Goal: Task Accomplishment & Management: Use online tool/utility

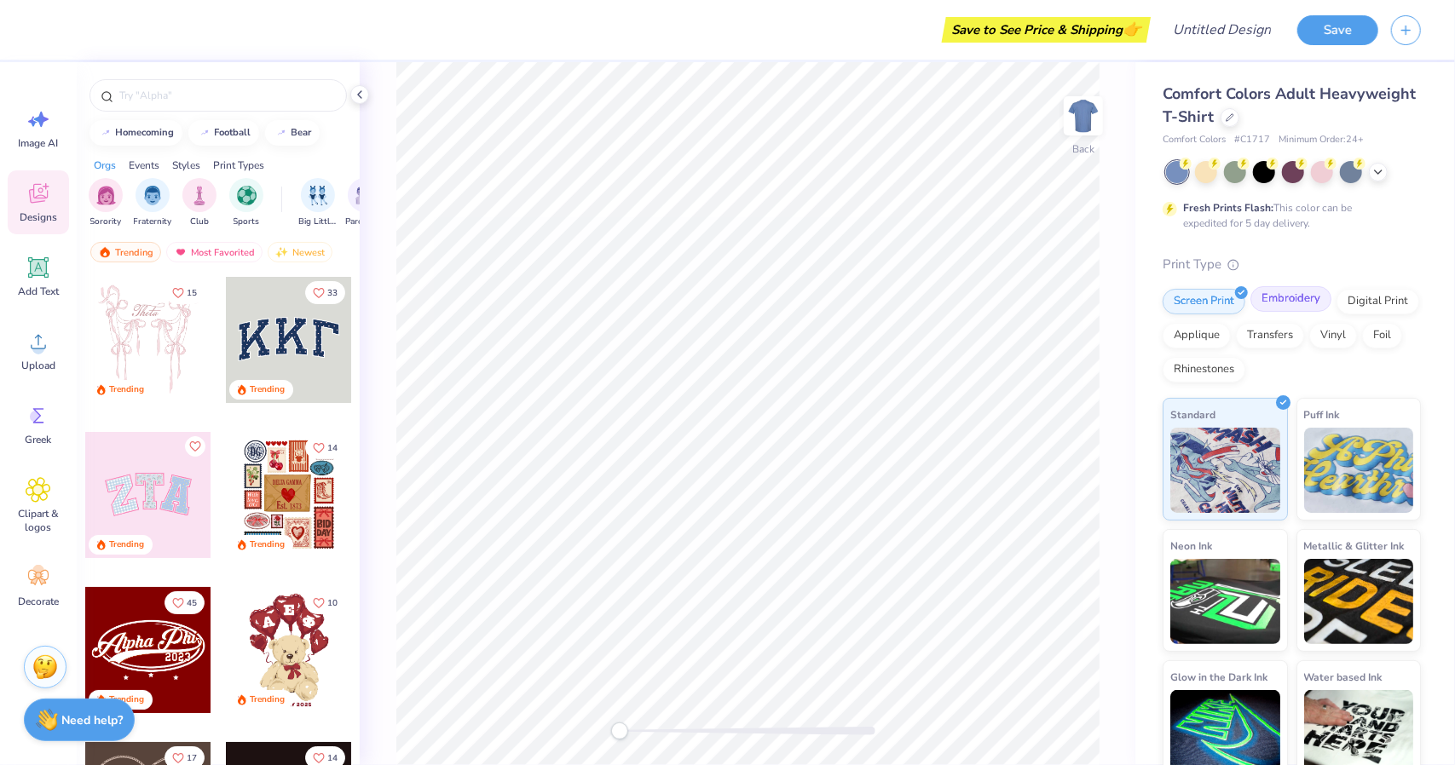
click at [1286, 299] on div "Embroidery" at bounding box center [1290, 299] width 81 height 26
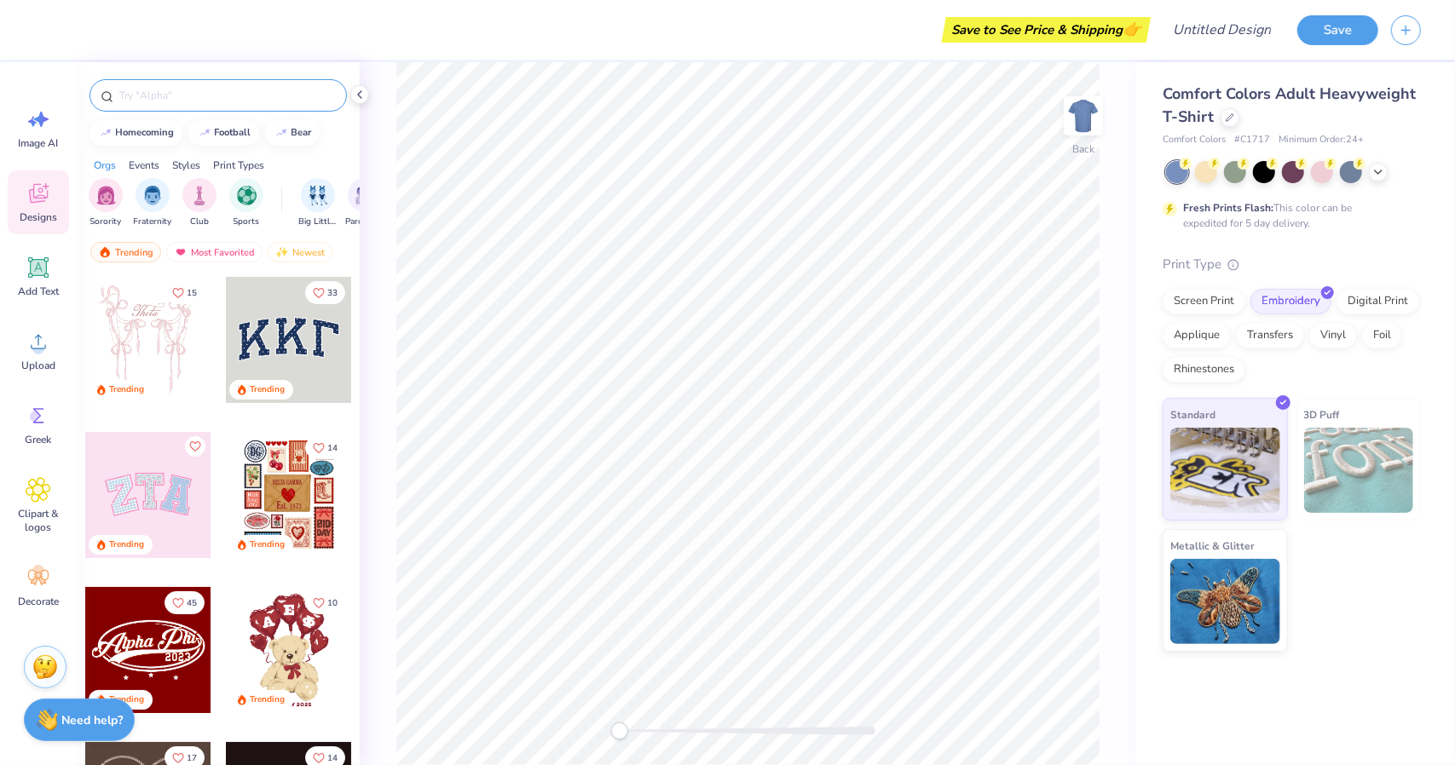
click at [165, 101] on input "text" at bounding box center [227, 95] width 218 height 17
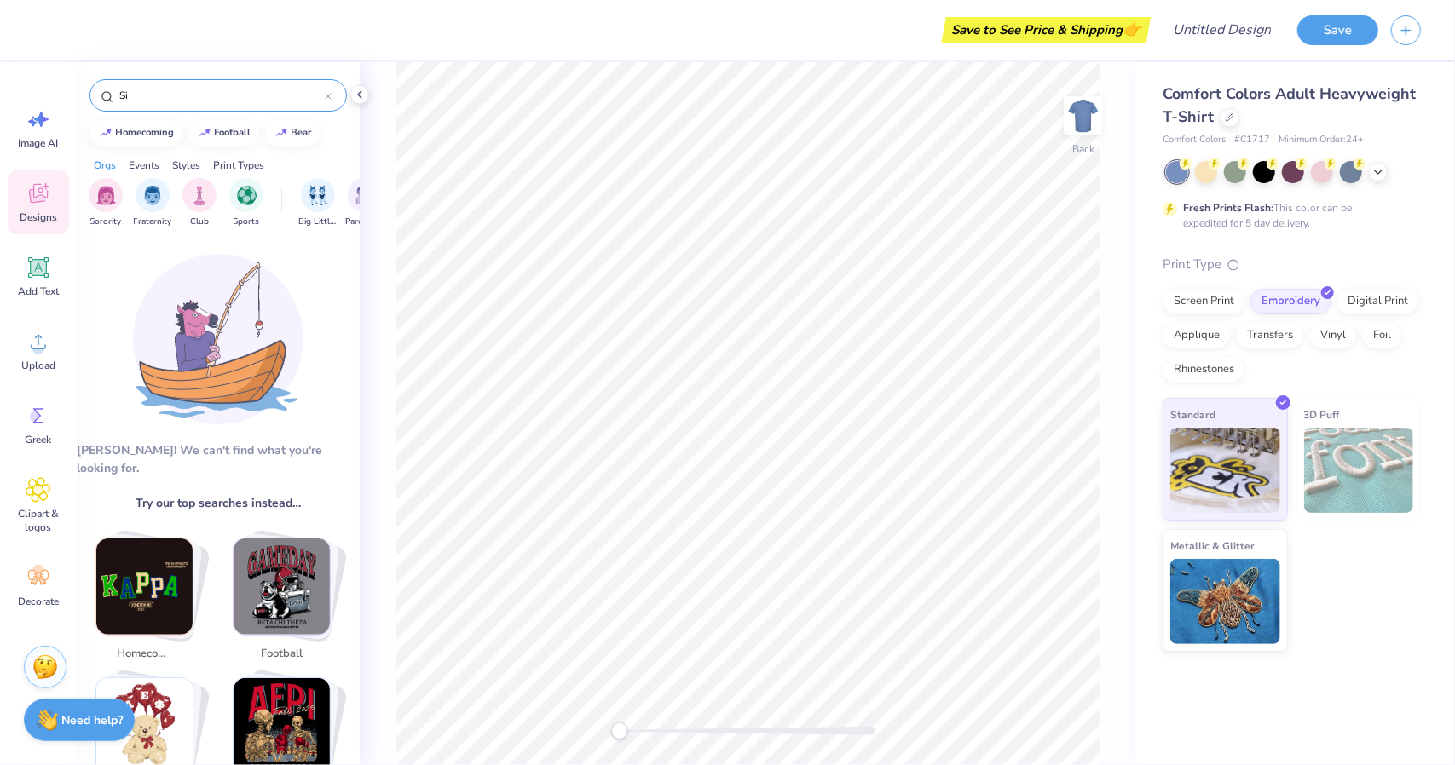
type input "S"
type input "SLB"
click at [33, 281] on div "Add Text" at bounding box center [38, 277] width 61 height 64
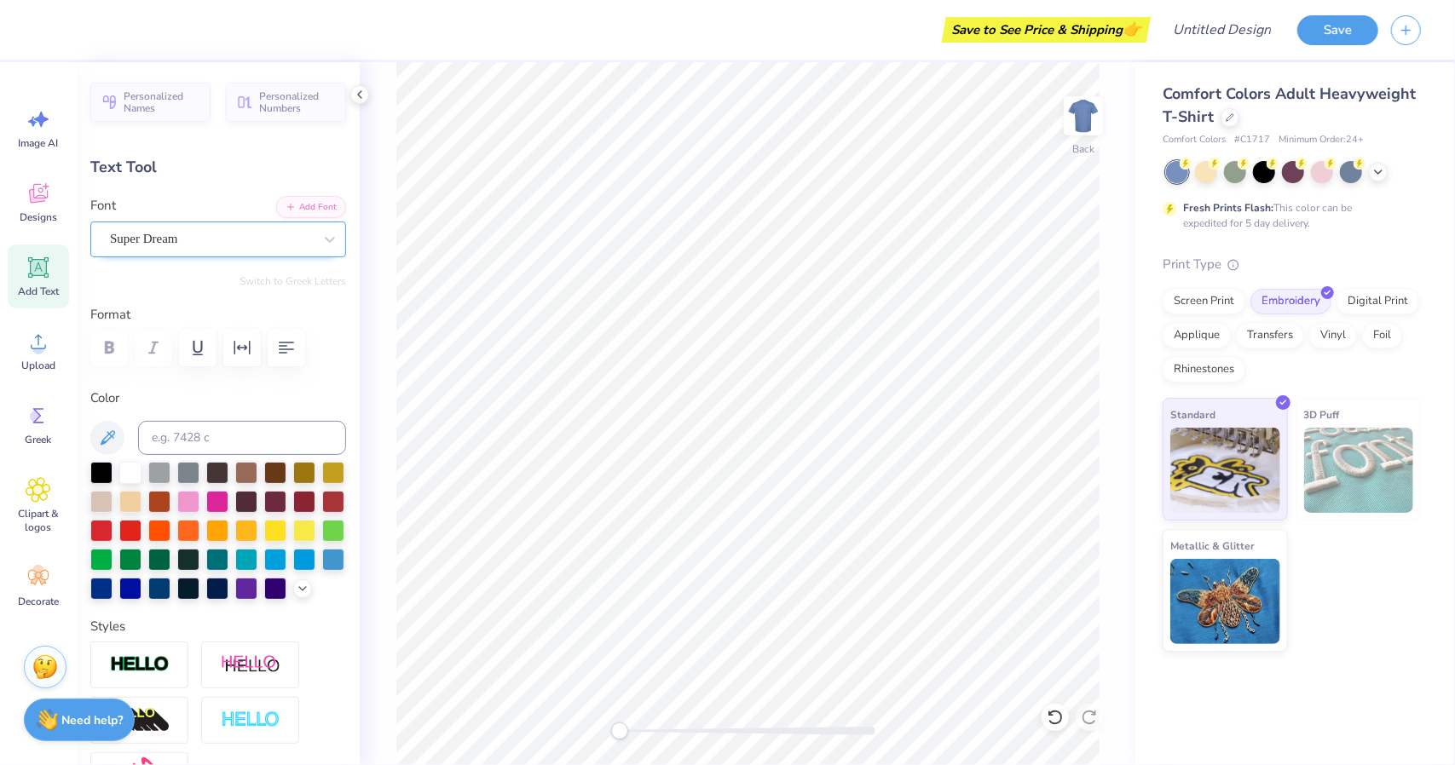
click at [167, 236] on div "Super Dream" at bounding box center [211, 239] width 206 height 26
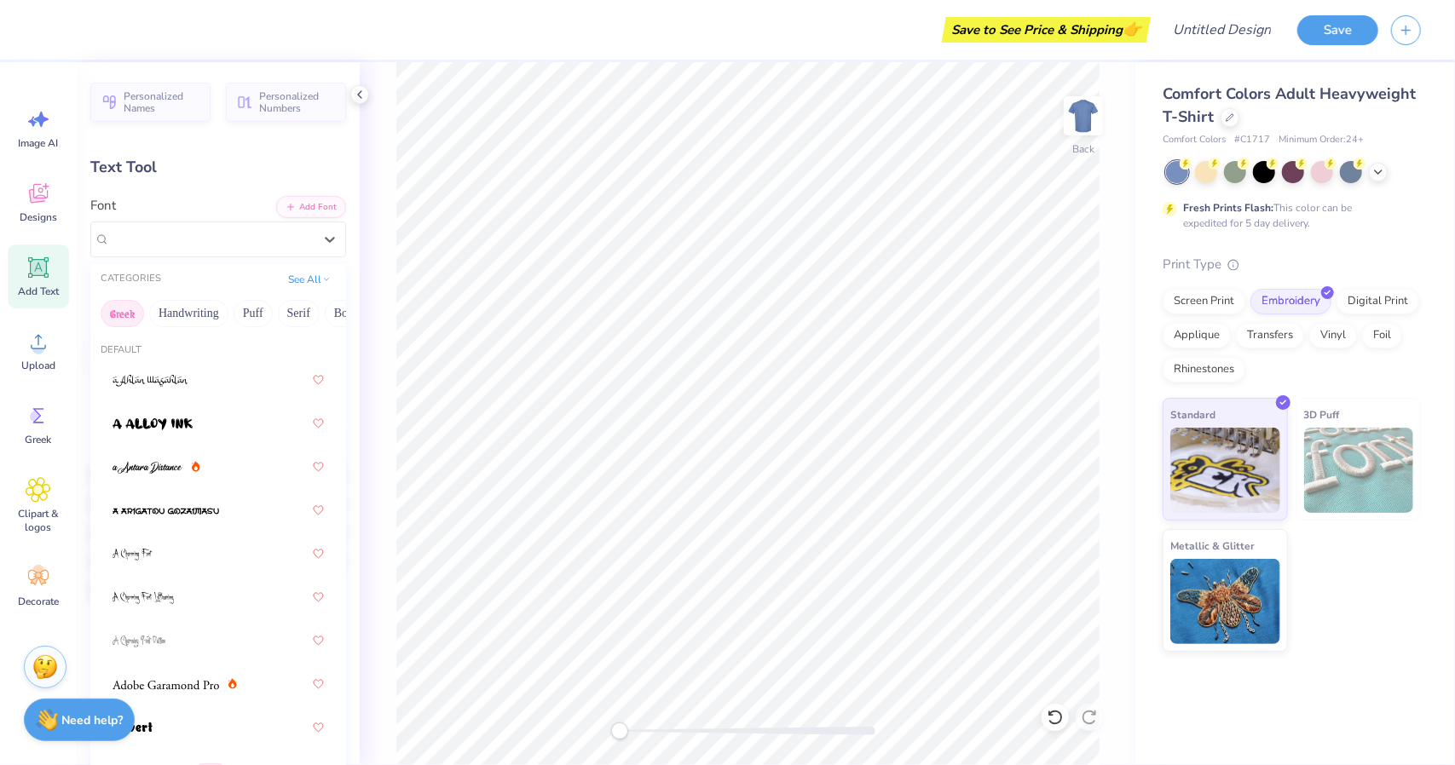
click at [124, 315] on button "Greek" at bounding box center [122, 313] width 43 height 27
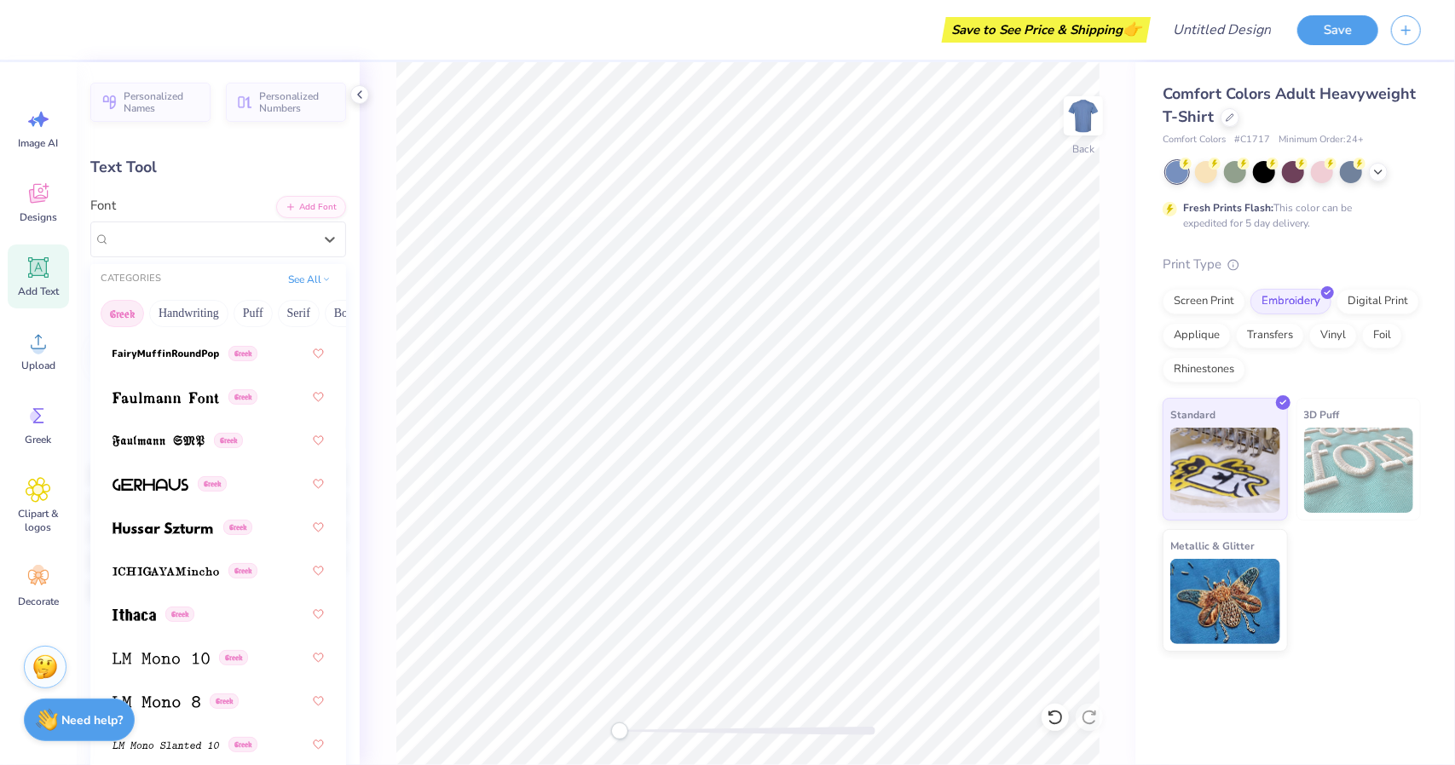
scroll to position [767, 0]
click at [163, 238] on span "Super Dream" at bounding box center [144, 239] width 68 height 20
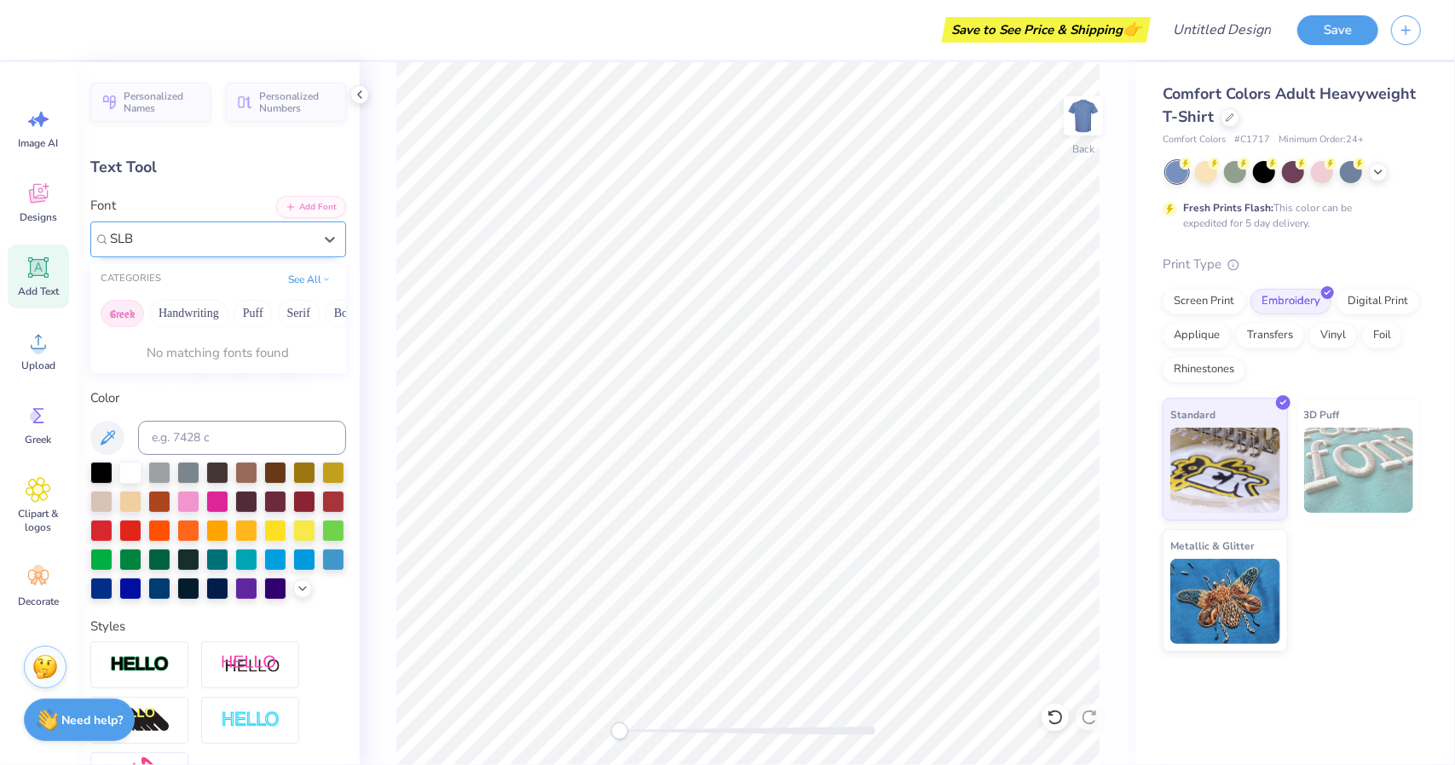
click at [116, 309] on button "Greek" at bounding box center [122, 313] width 43 height 27
type input "SLB"
click at [185, 434] on input at bounding box center [242, 438] width 208 height 34
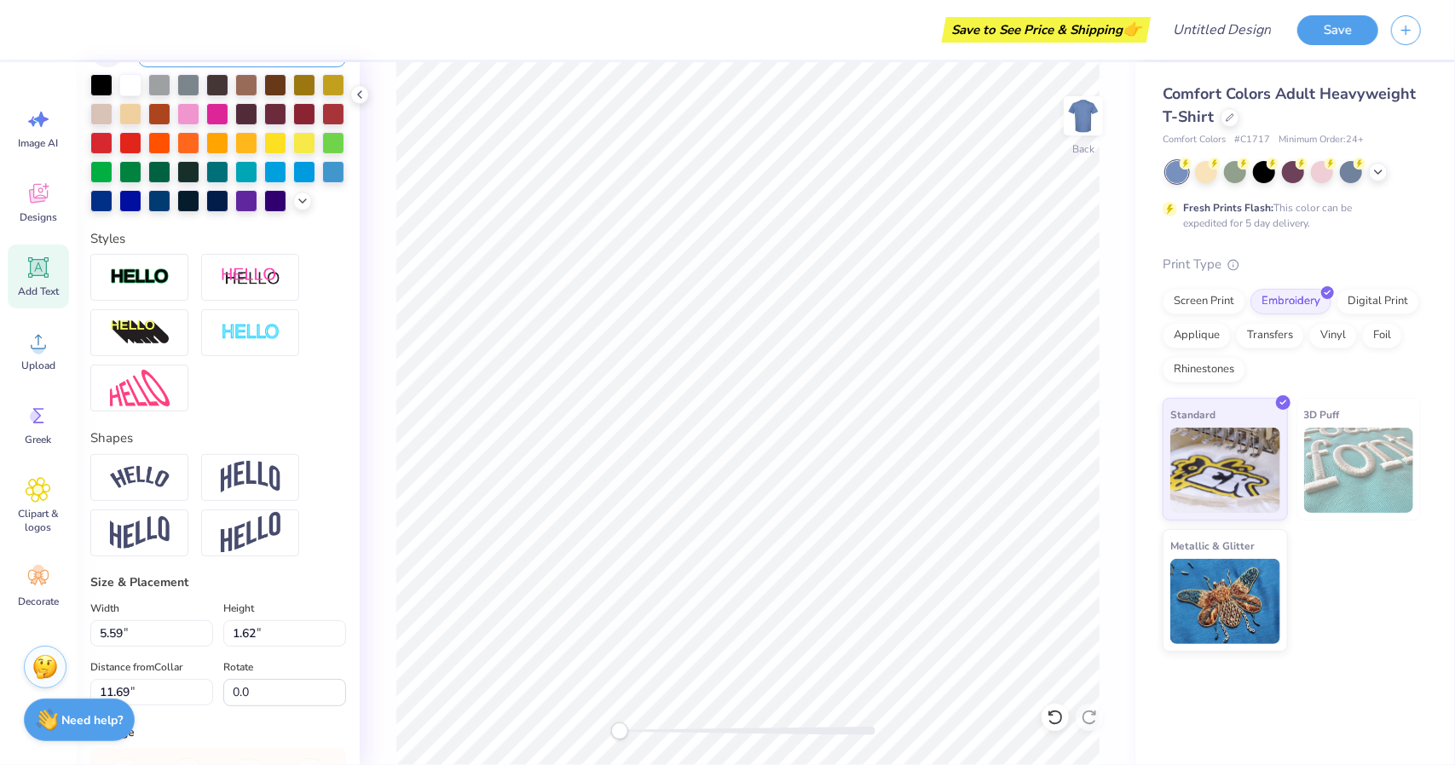
scroll to position [328, 0]
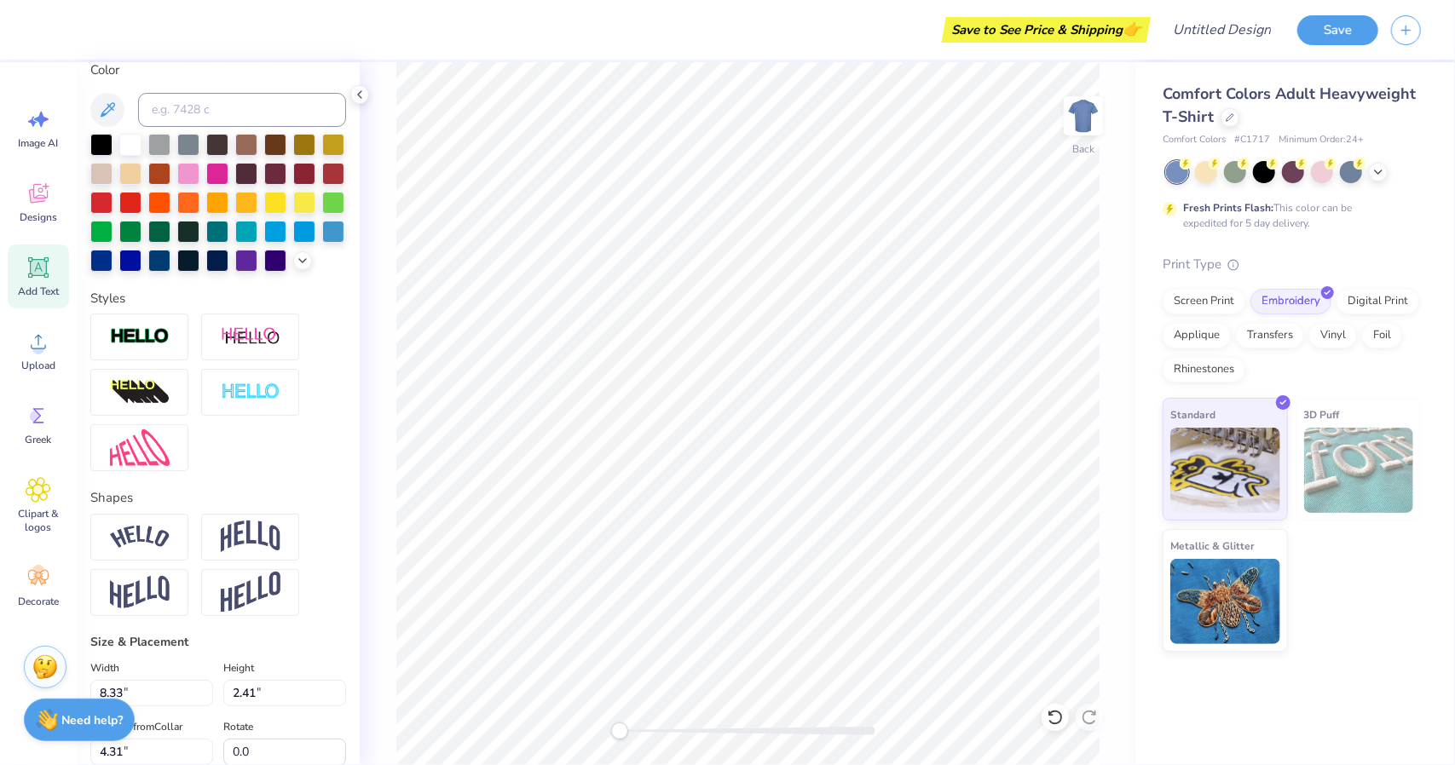
type input "8.33"
type input "2.41"
type input "4.31"
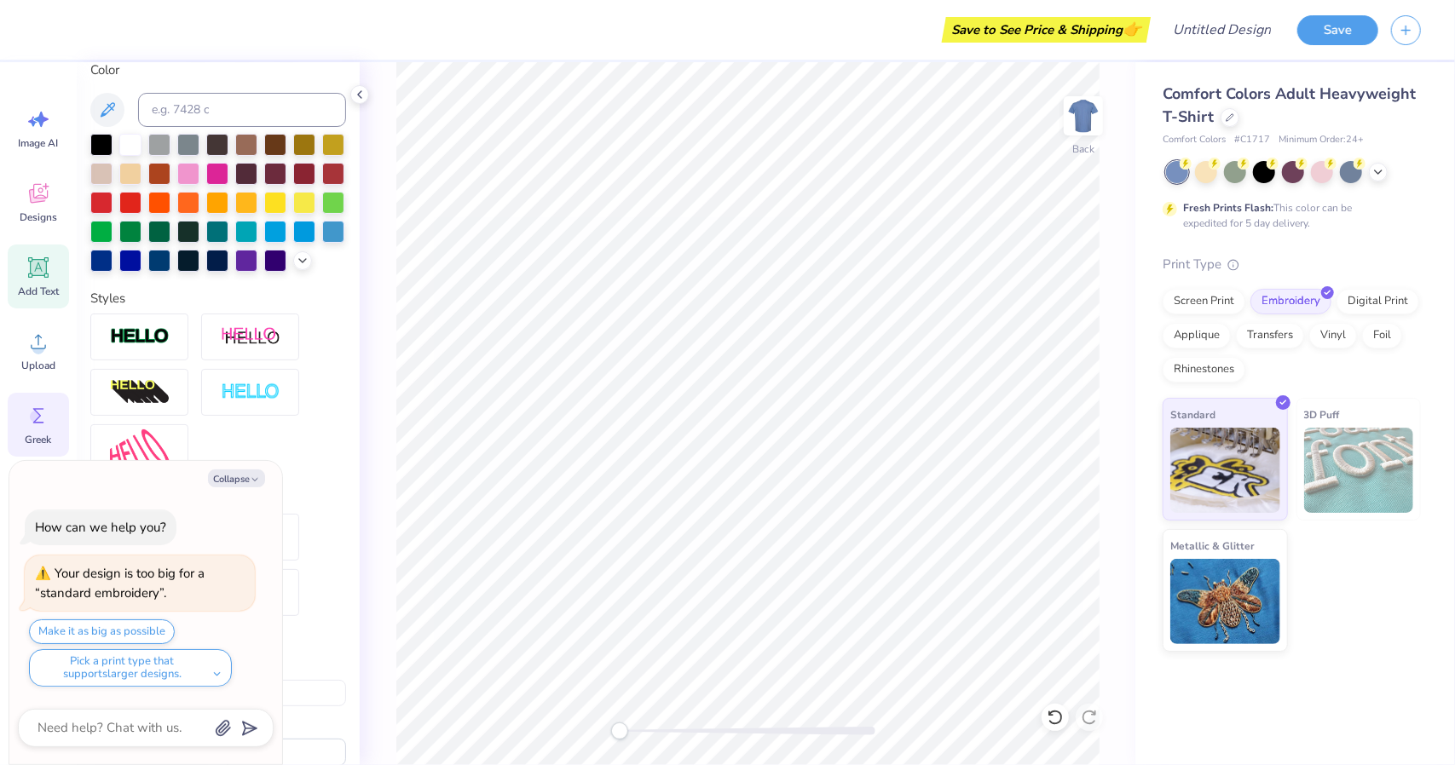
click at [43, 418] on icon at bounding box center [39, 416] width 26 height 26
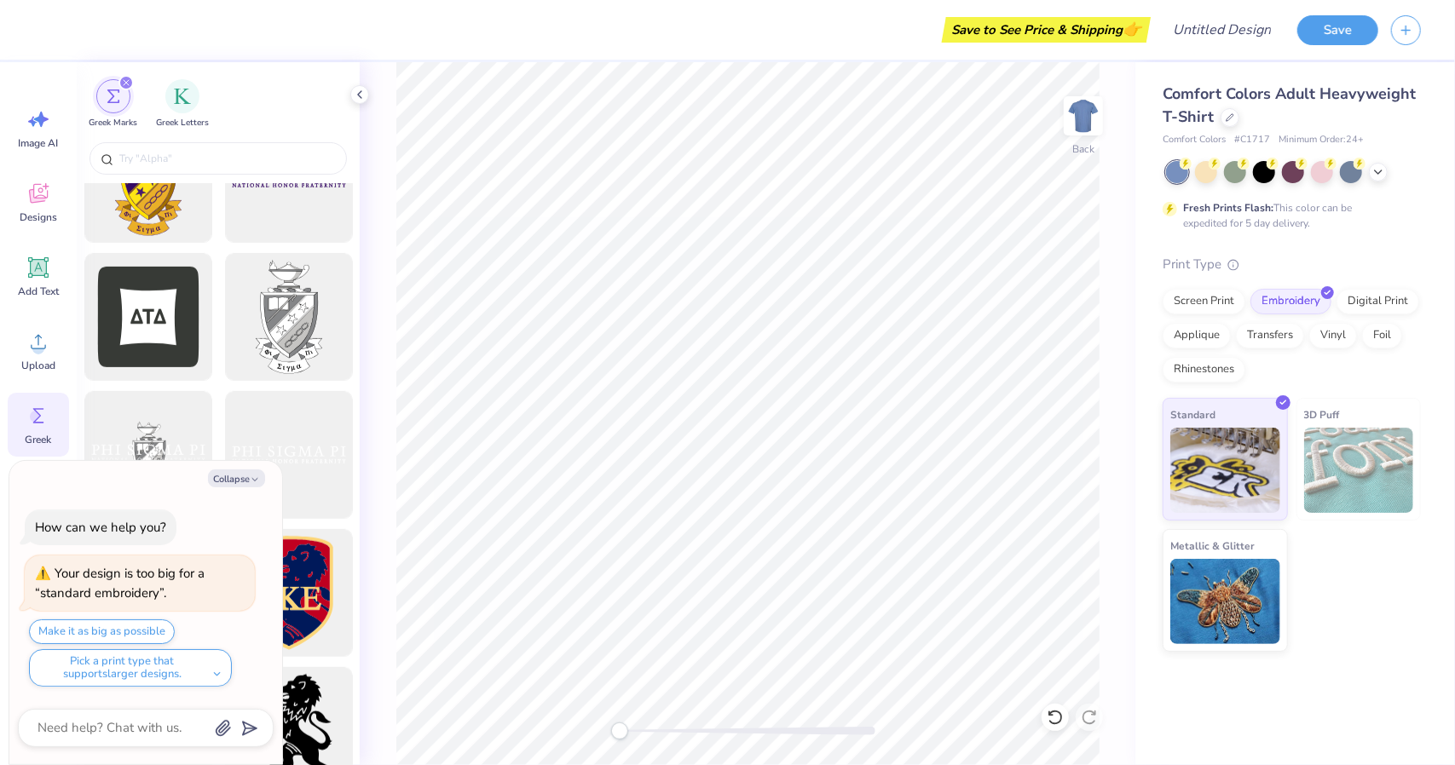
scroll to position [682, 0]
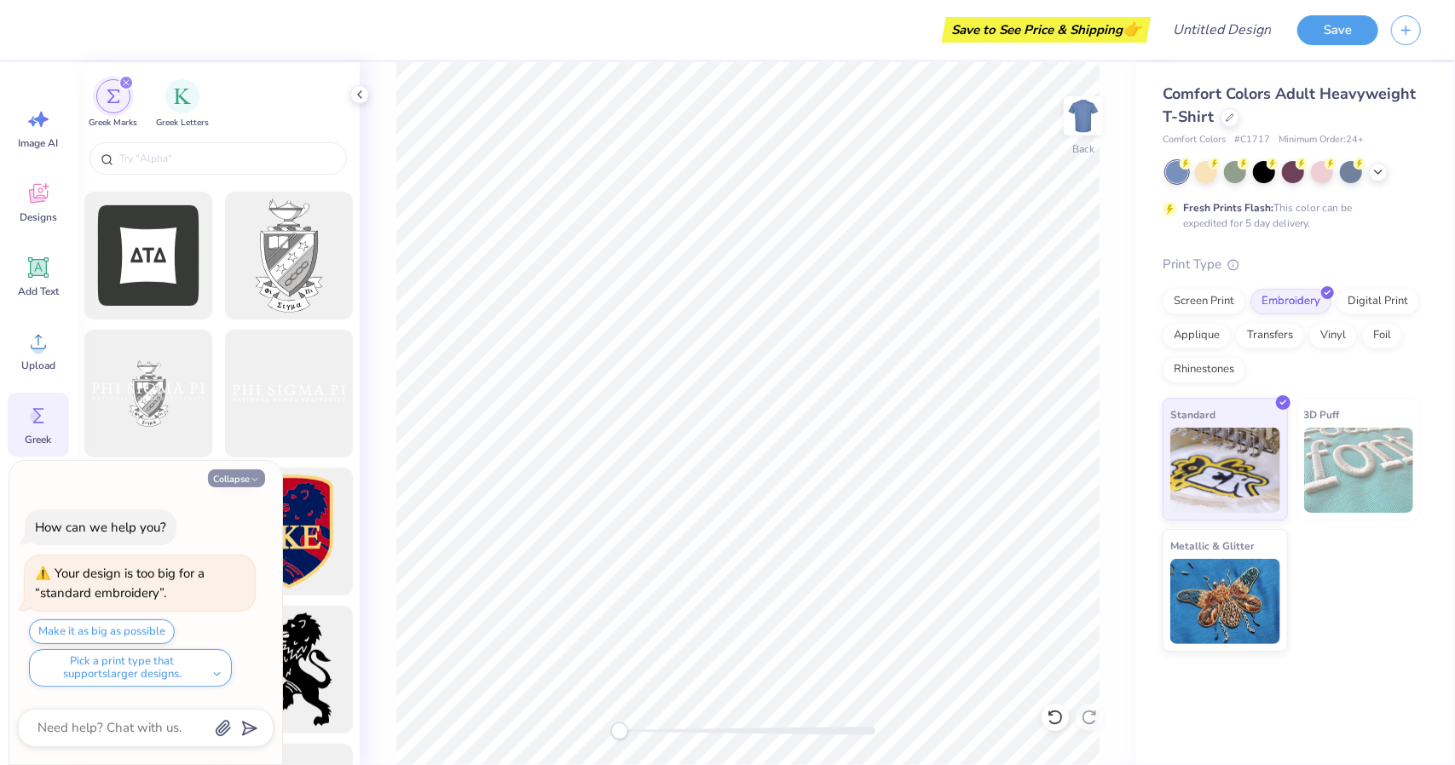
click at [251, 484] on icon "button" at bounding box center [255, 480] width 10 height 10
type textarea "x"
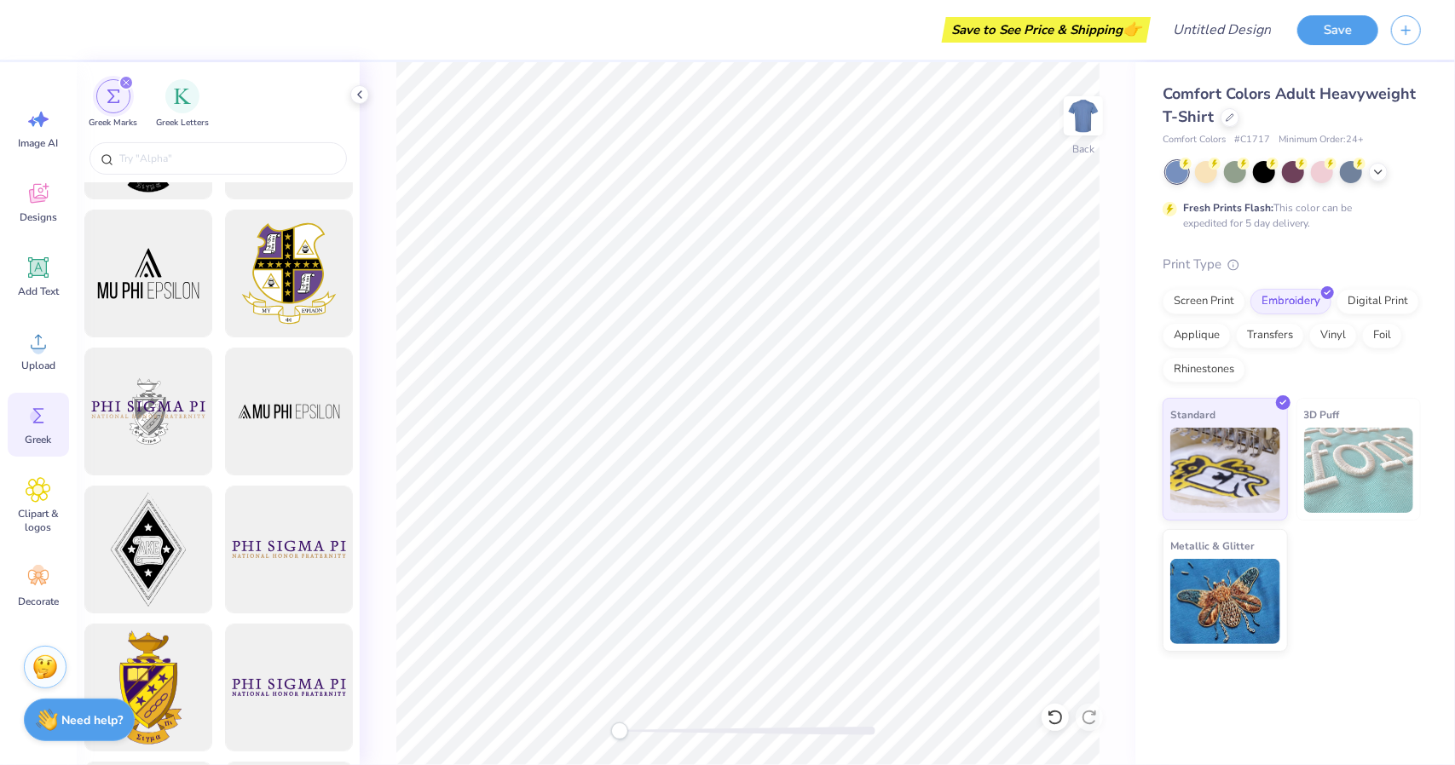
scroll to position [0, 0]
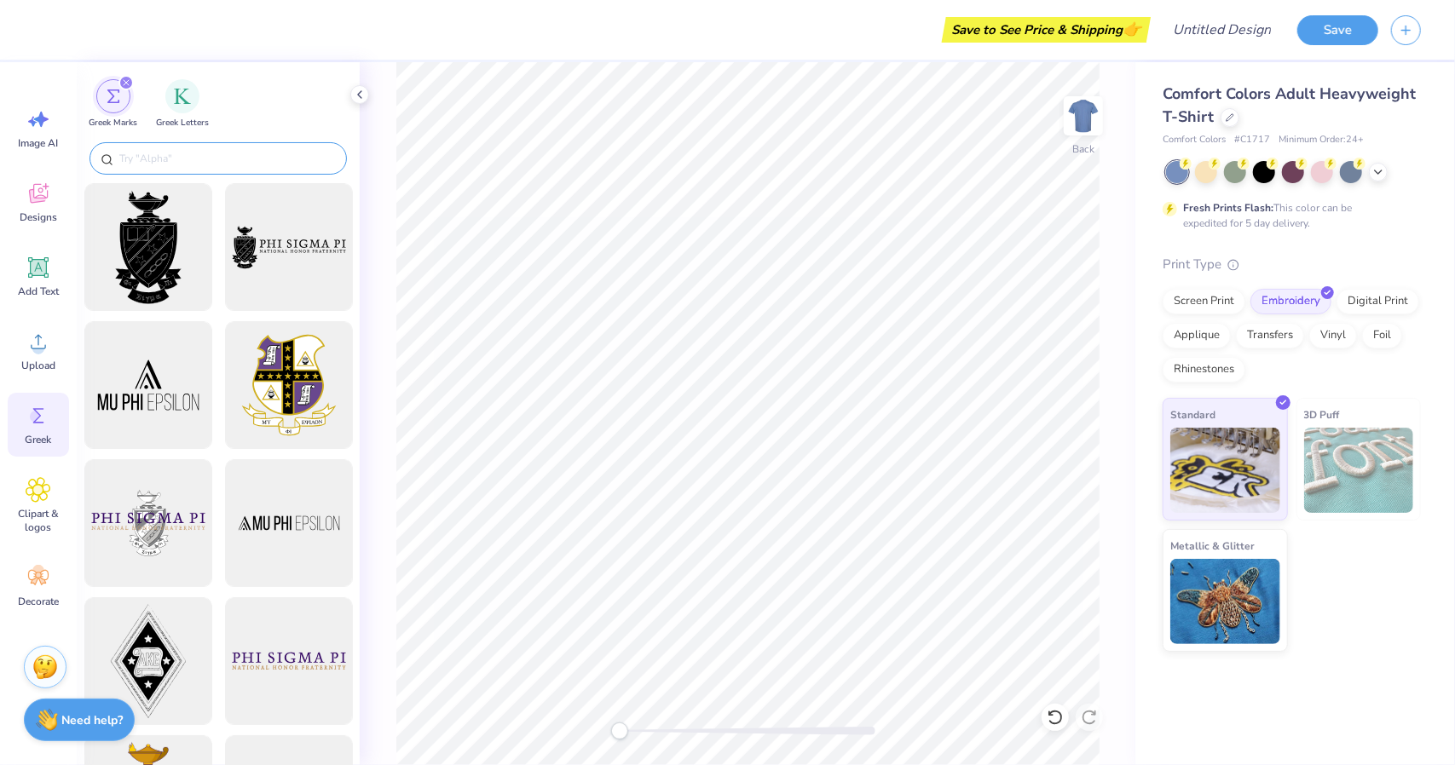
click at [164, 161] on input "text" at bounding box center [227, 158] width 218 height 17
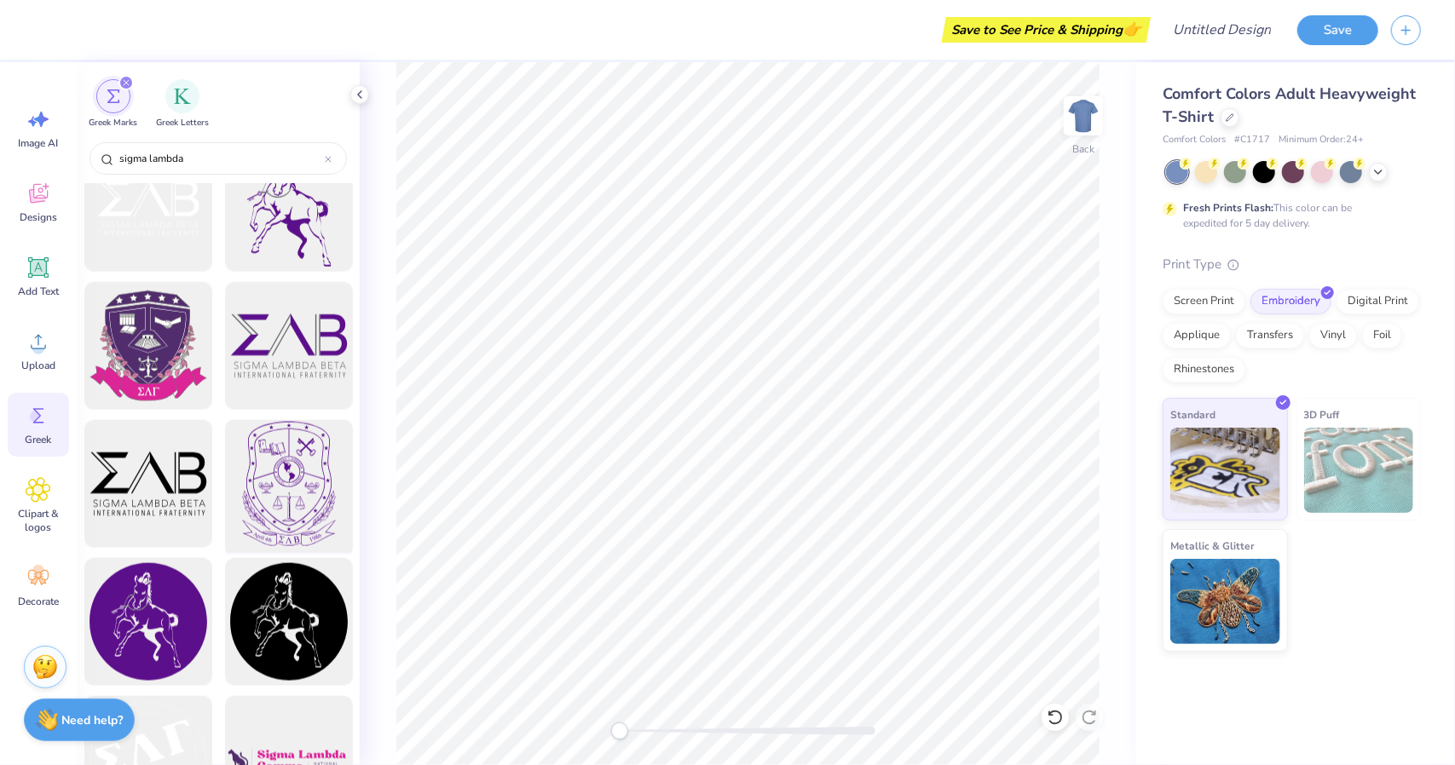
scroll to position [1279, 0]
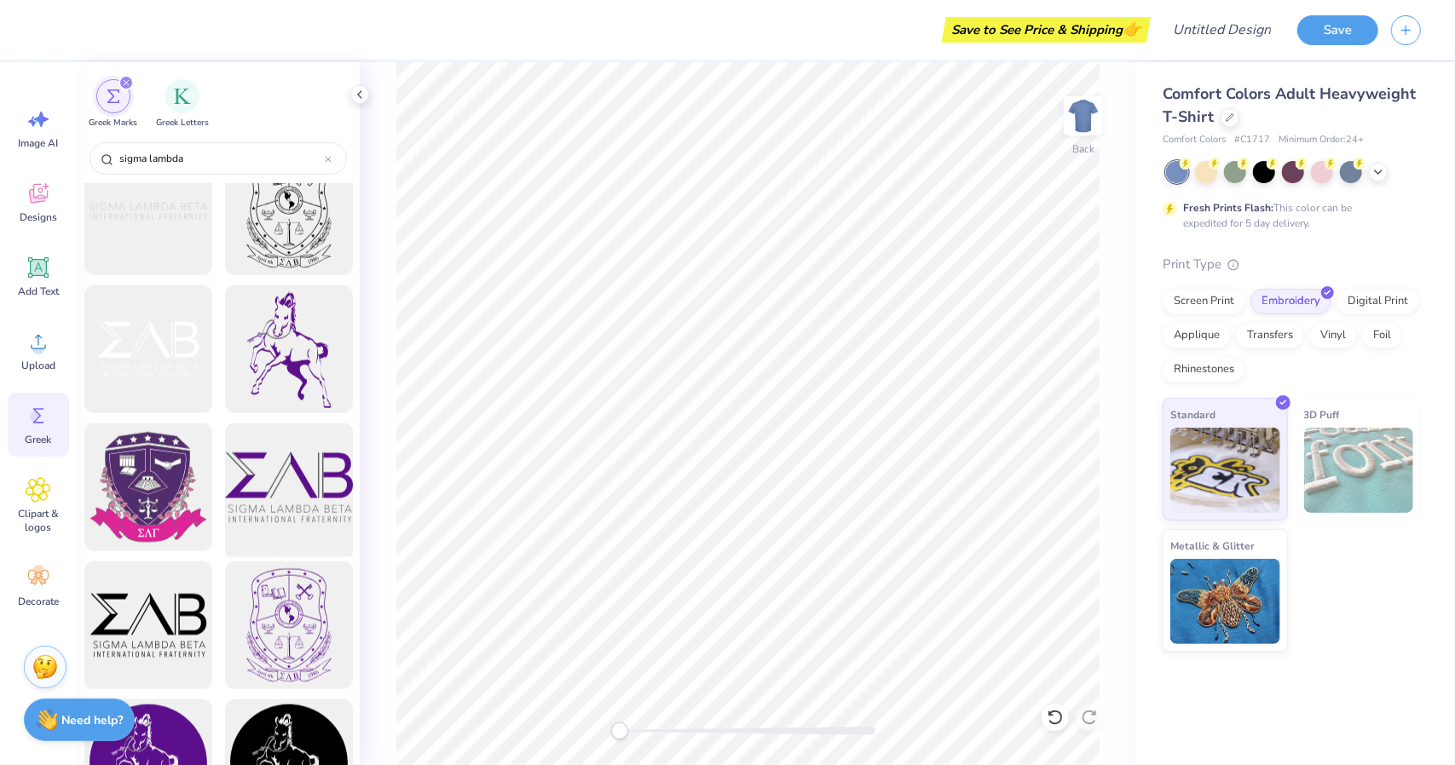
type input "sigma lambda"
click at [286, 482] on div at bounding box center [288, 488] width 141 height 141
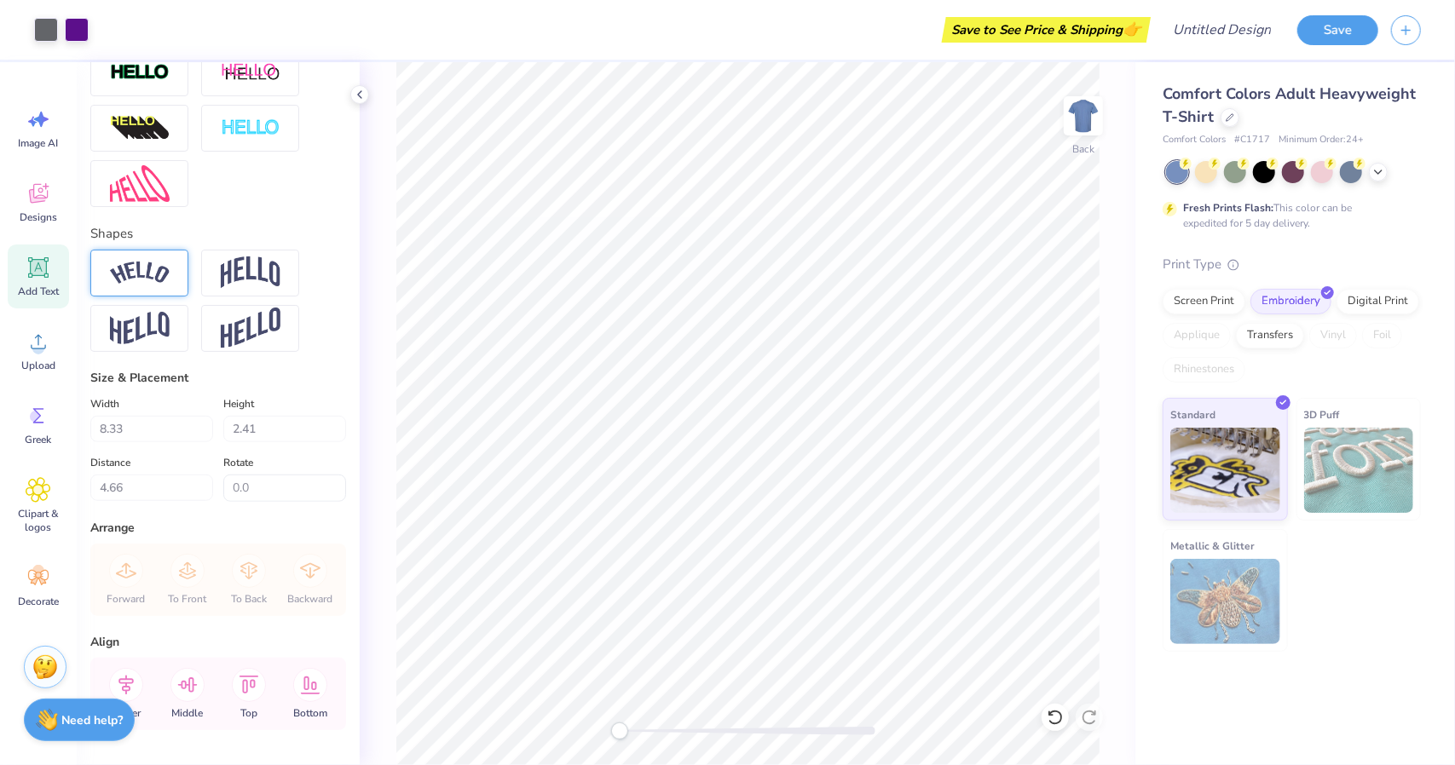
scroll to position [585, 0]
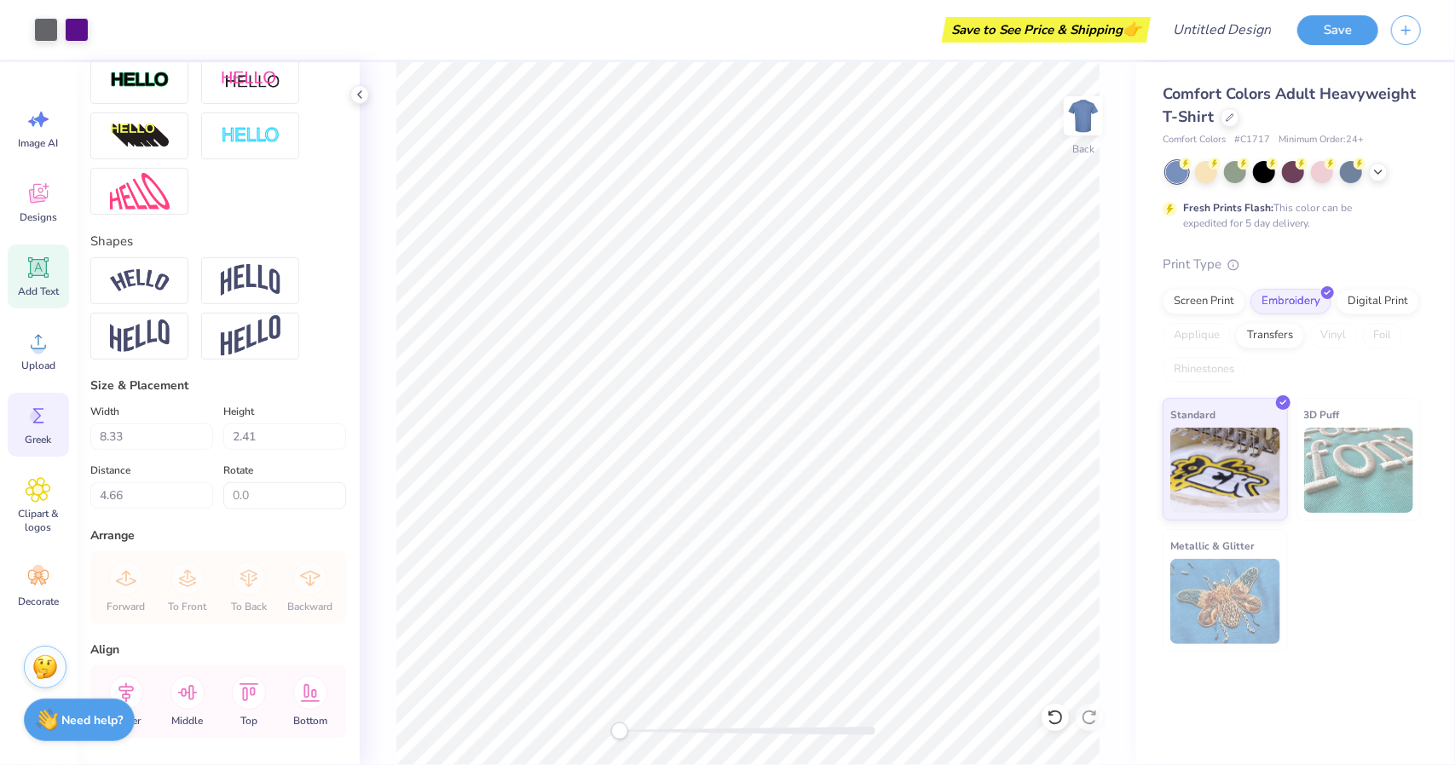
click at [31, 419] on circle at bounding box center [36, 417] width 12 height 12
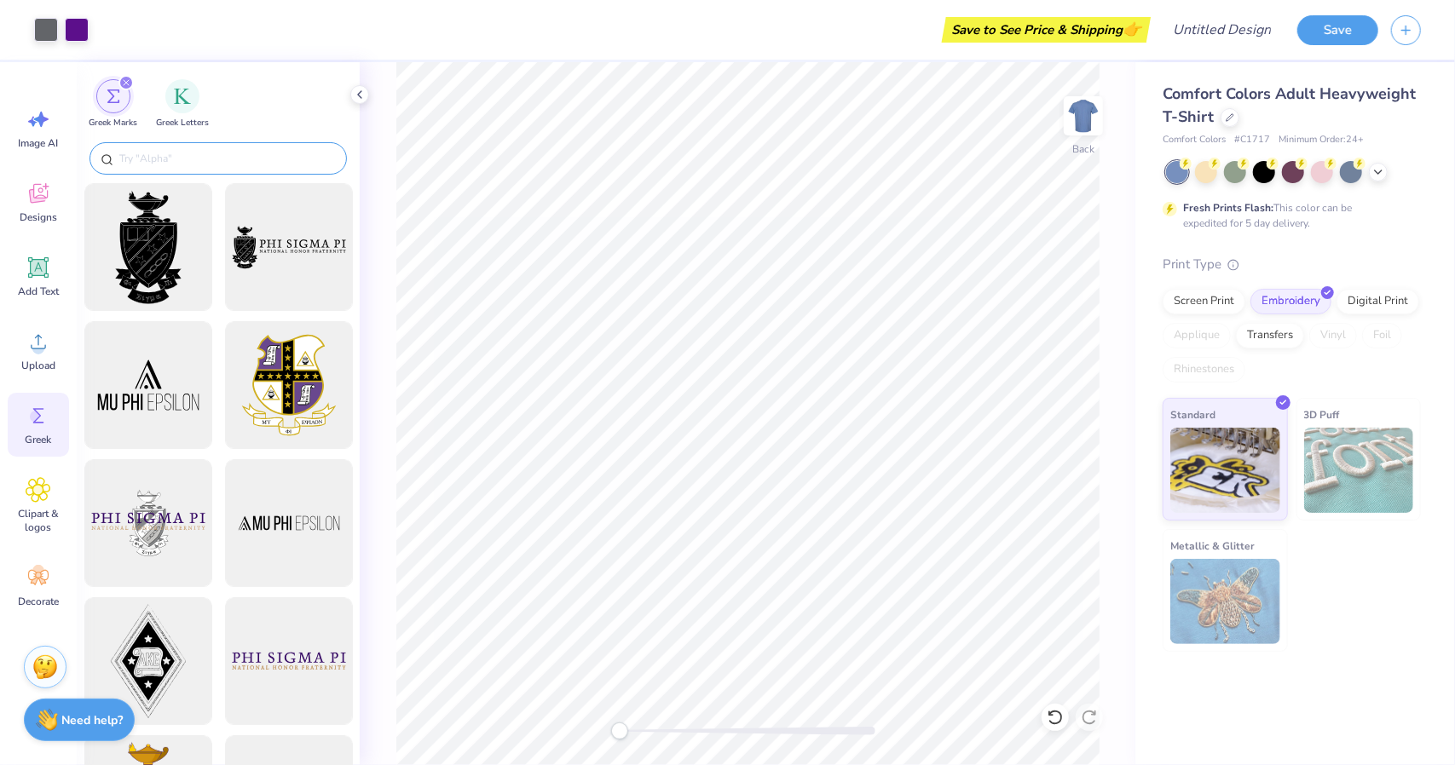
click at [196, 156] on input "text" at bounding box center [227, 158] width 218 height 17
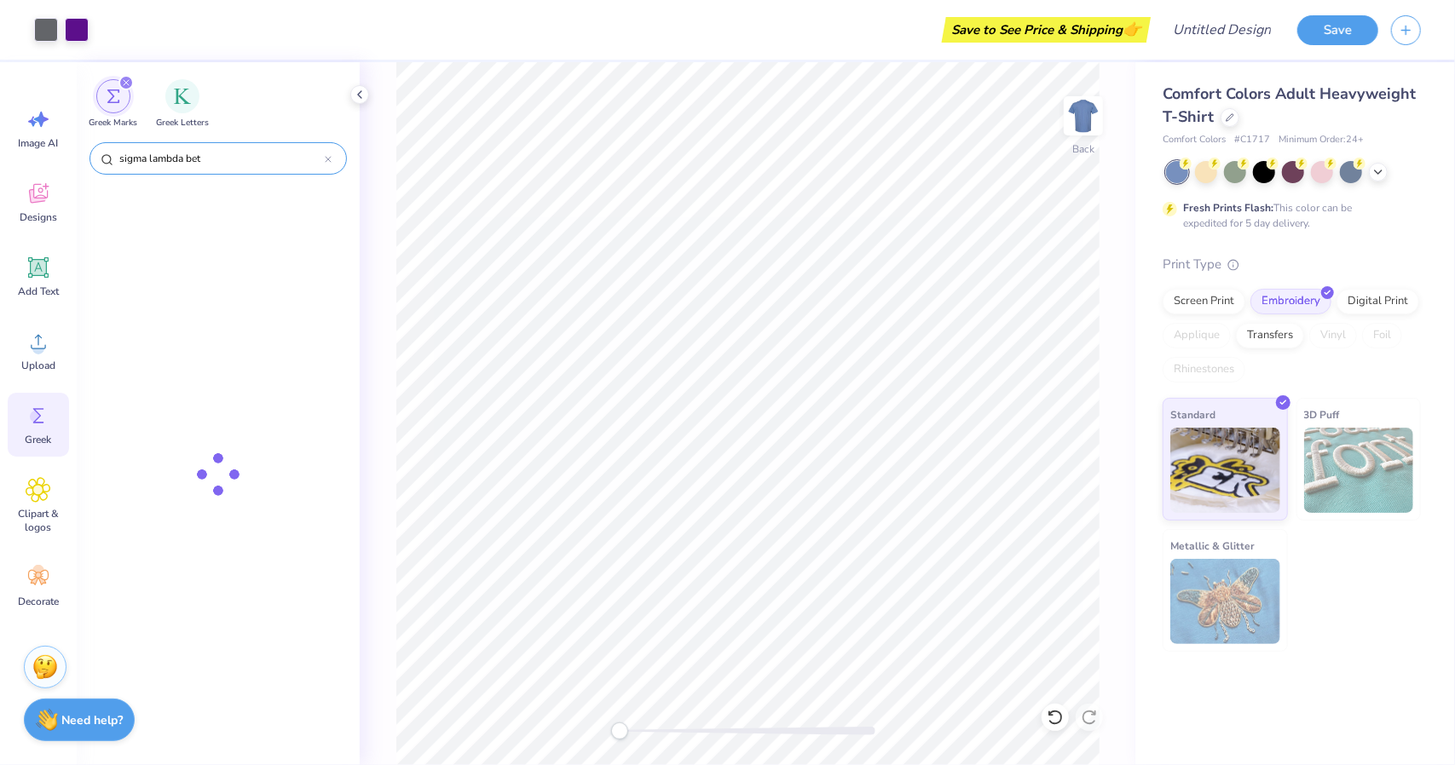
type input "sigma lambda beta"
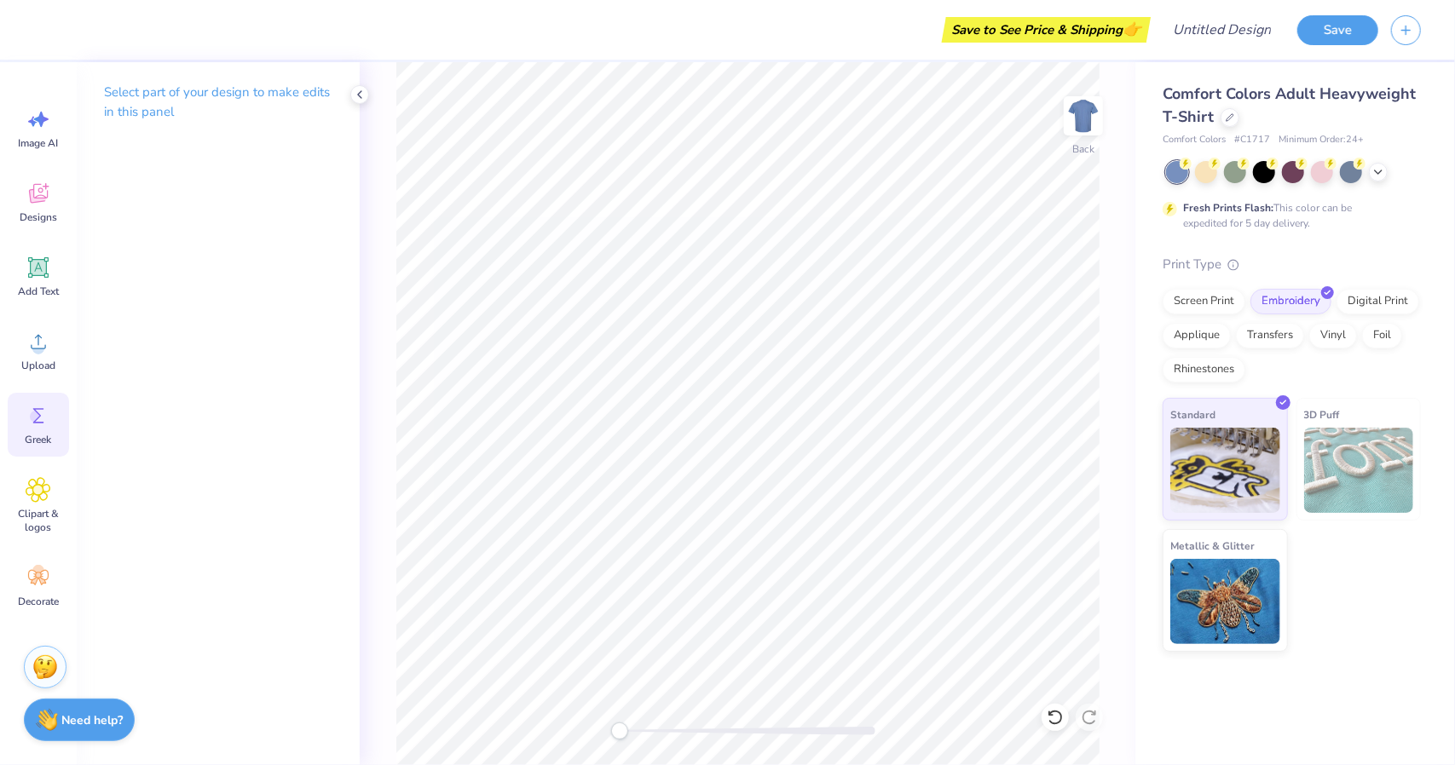
click at [40, 416] on icon at bounding box center [38, 415] width 11 height 15
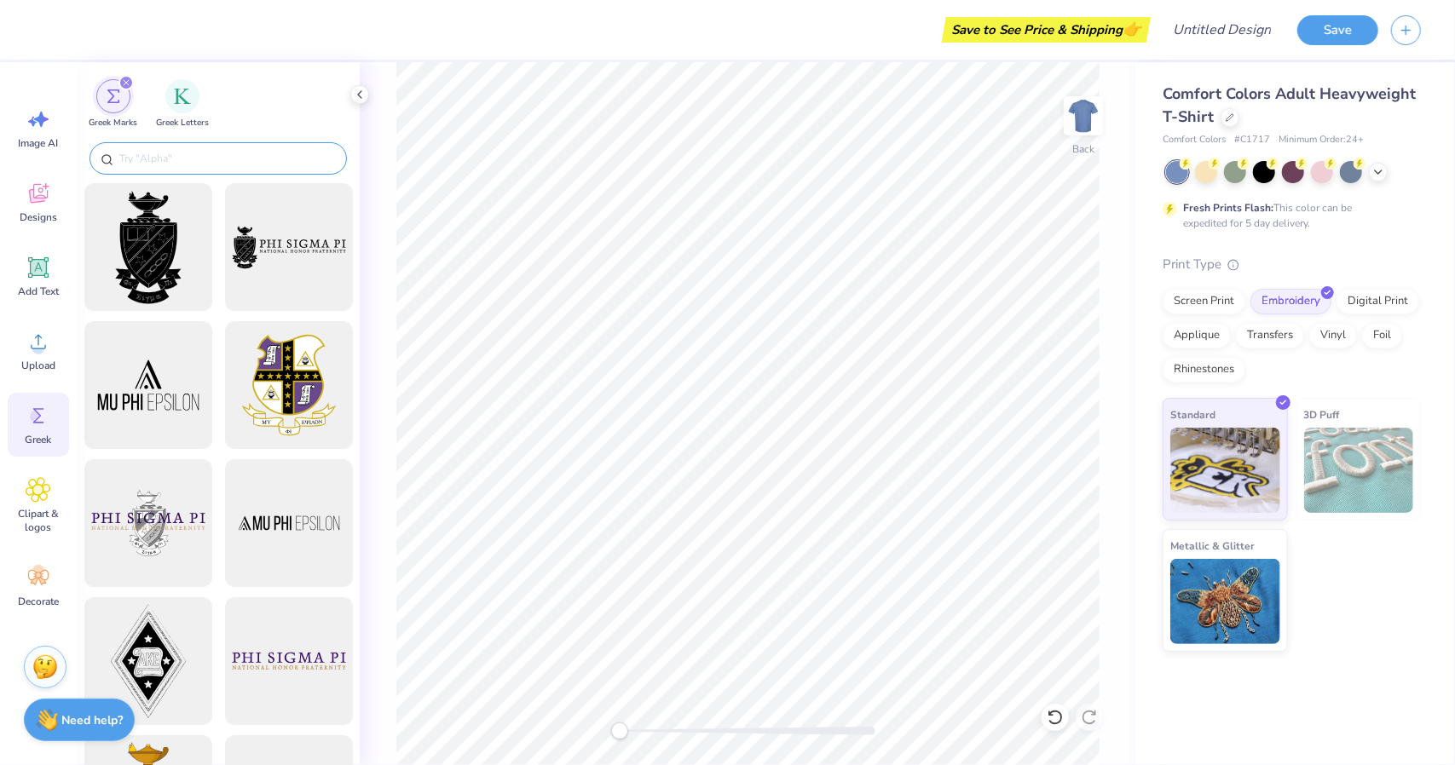
click at [191, 154] on input "text" at bounding box center [227, 158] width 218 height 17
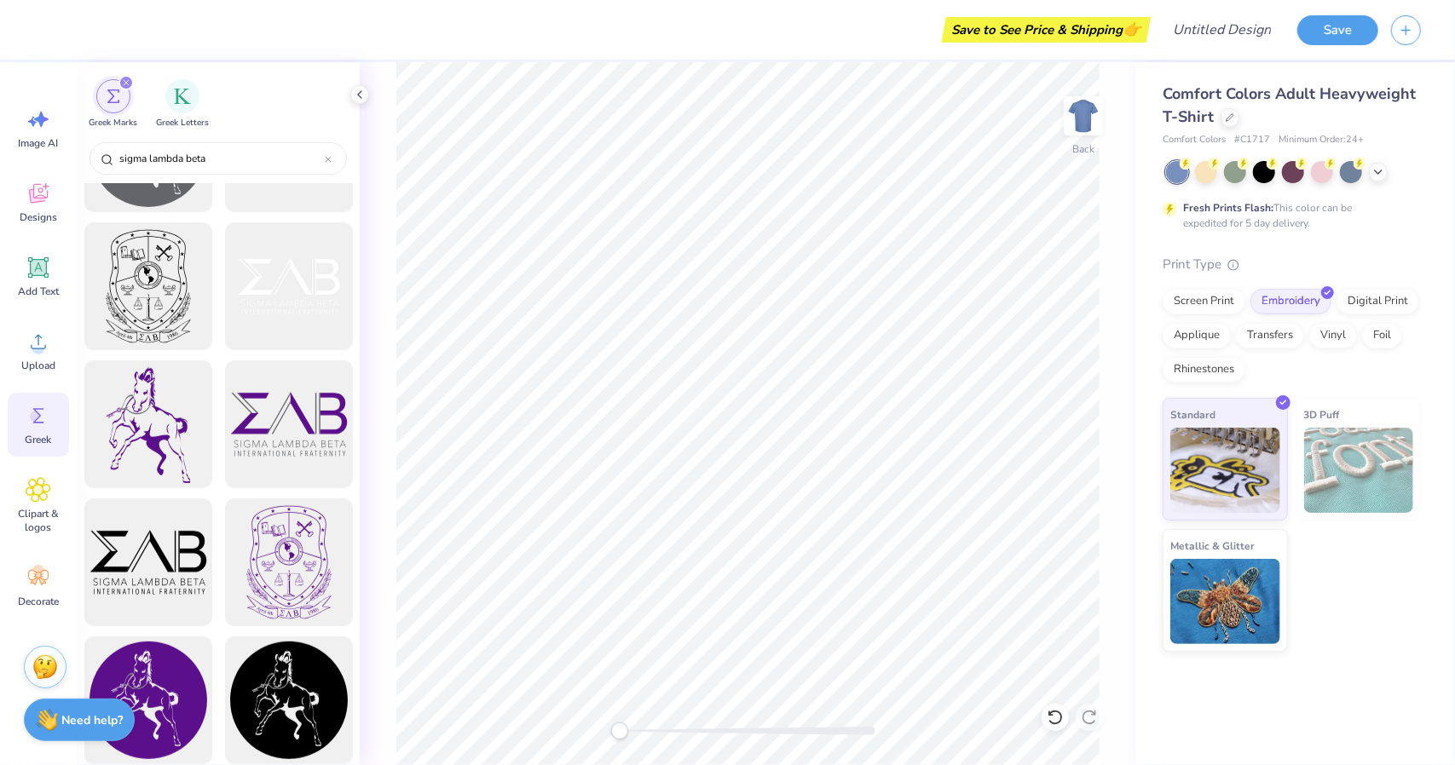
scroll to position [384, 0]
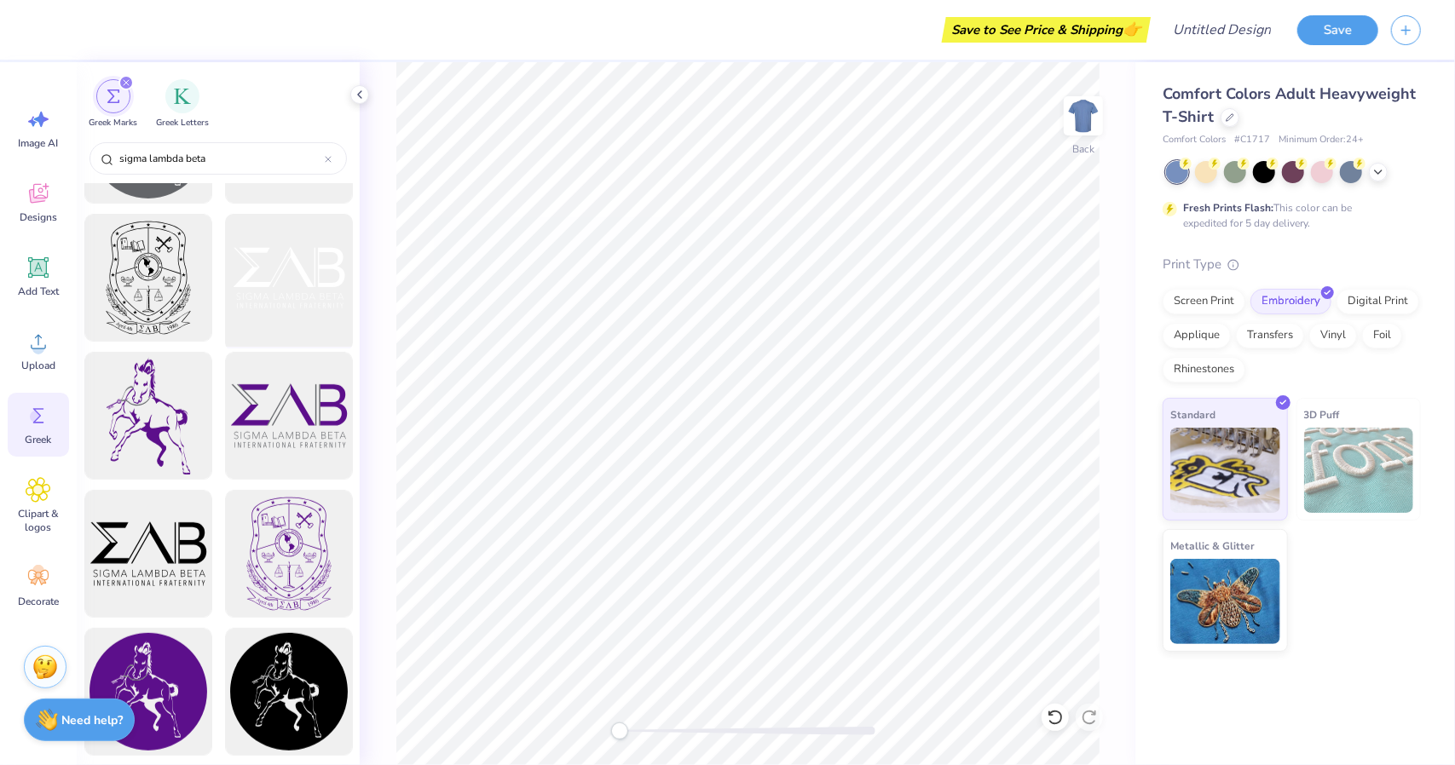
type input "sigma lambda beta"
click at [293, 286] on div at bounding box center [288, 278] width 141 height 141
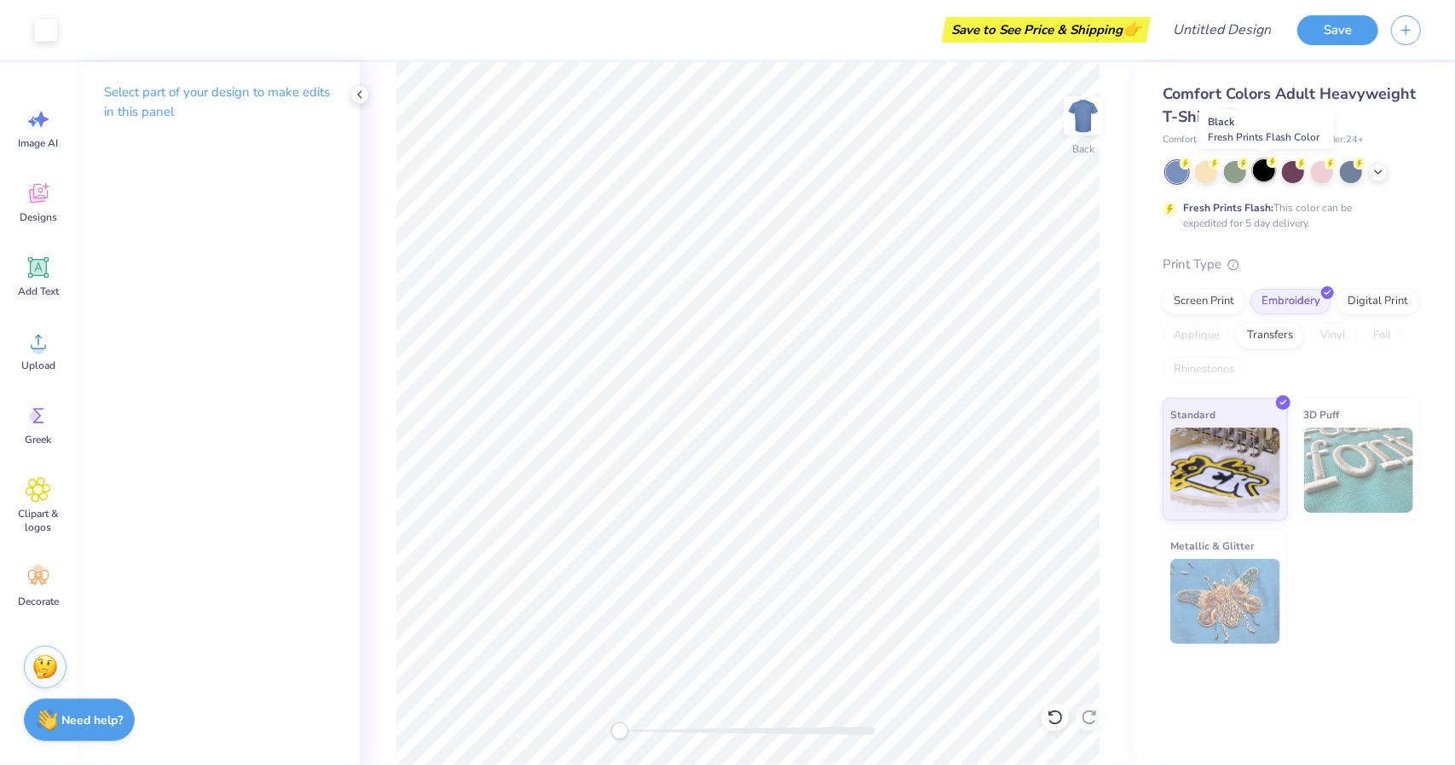
click at [1262, 176] on div at bounding box center [1264, 170] width 22 height 22
click at [1262, 173] on div at bounding box center [1264, 170] width 22 height 22
click at [1379, 180] on div at bounding box center [1293, 172] width 255 height 22
click at [1377, 166] on icon at bounding box center [1379, 171] width 14 height 14
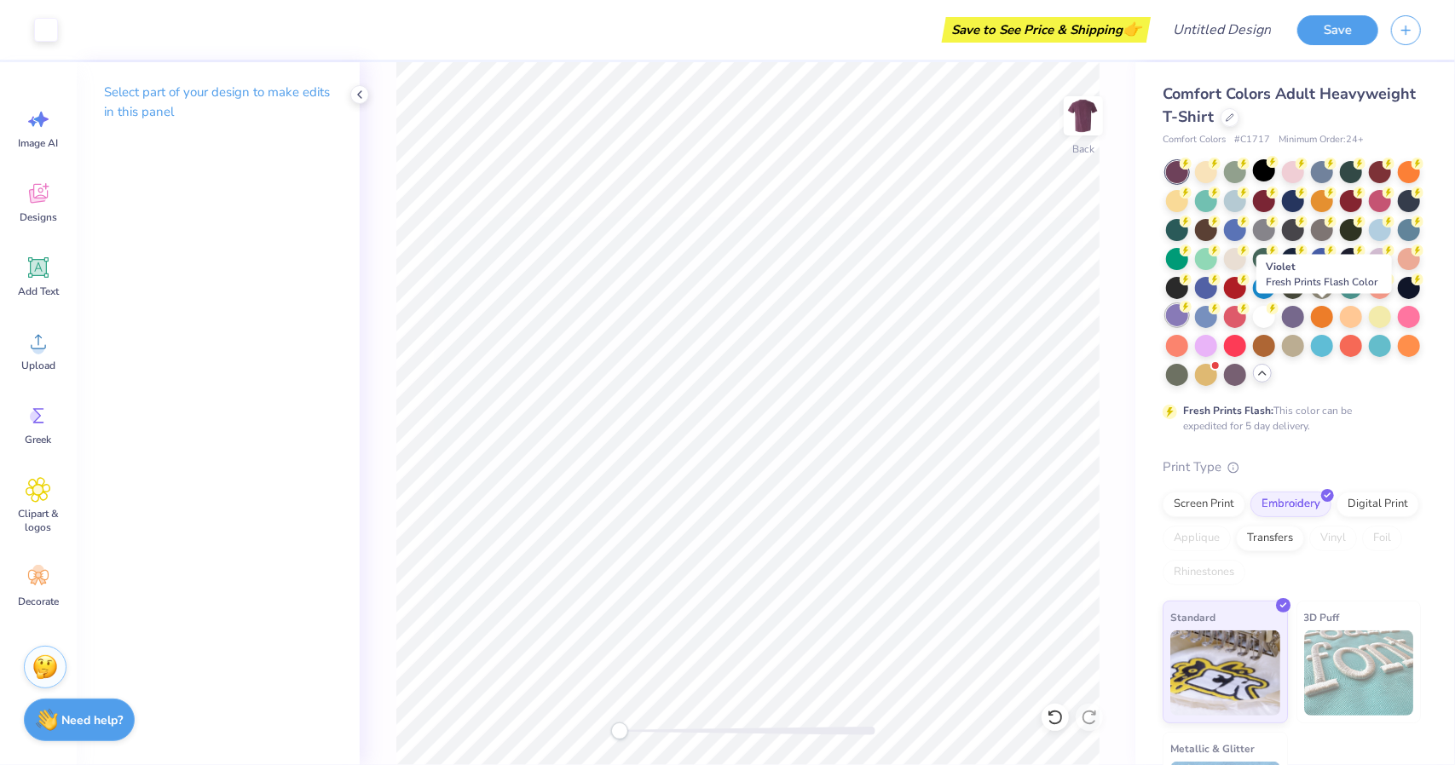
click at [1188, 316] on div at bounding box center [1177, 315] width 22 height 22
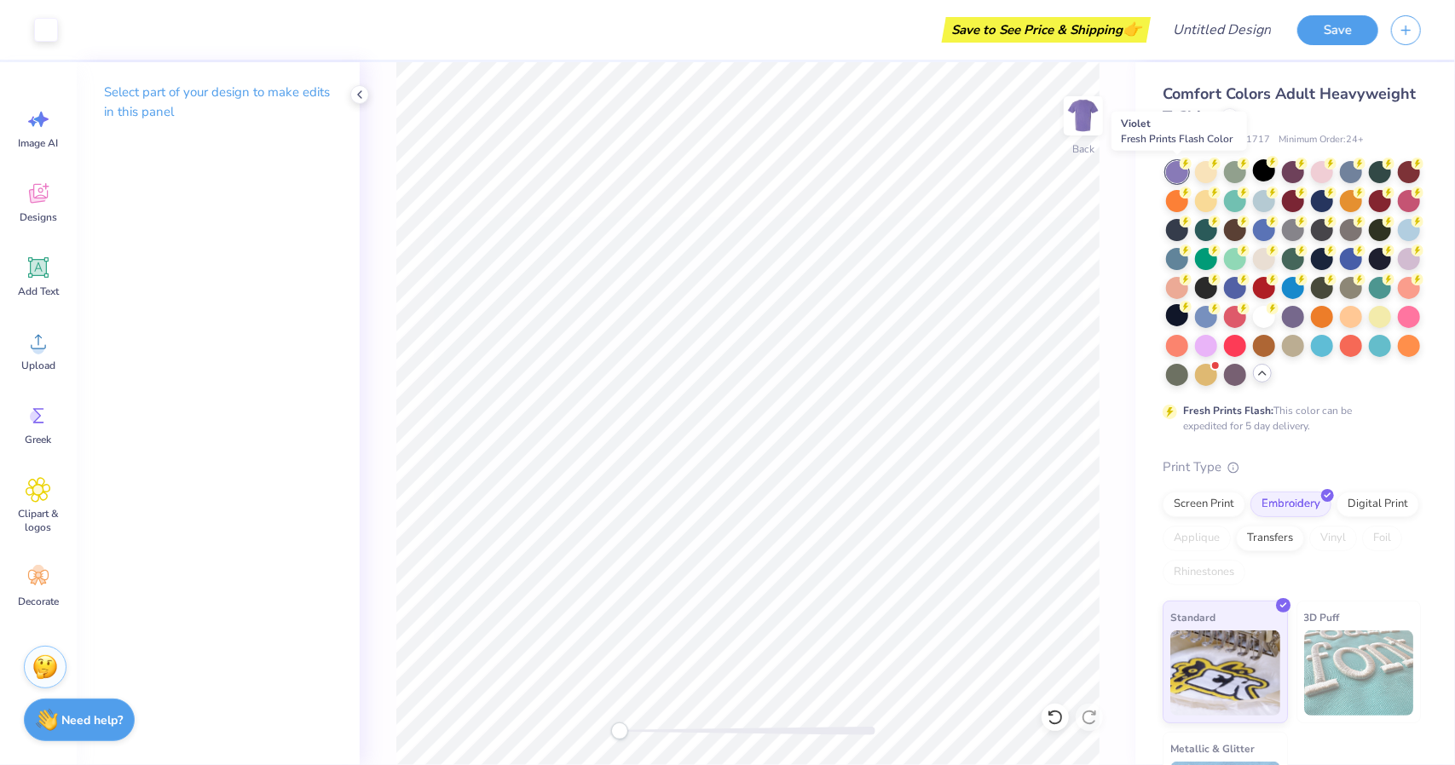
click at [1179, 173] on div at bounding box center [1177, 172] width 22 height 22
click at [1175, 177] on div at bounding box center [1177, 172] width 22 height 22
